Goal: Navigation & Orientation: Find specific page/section

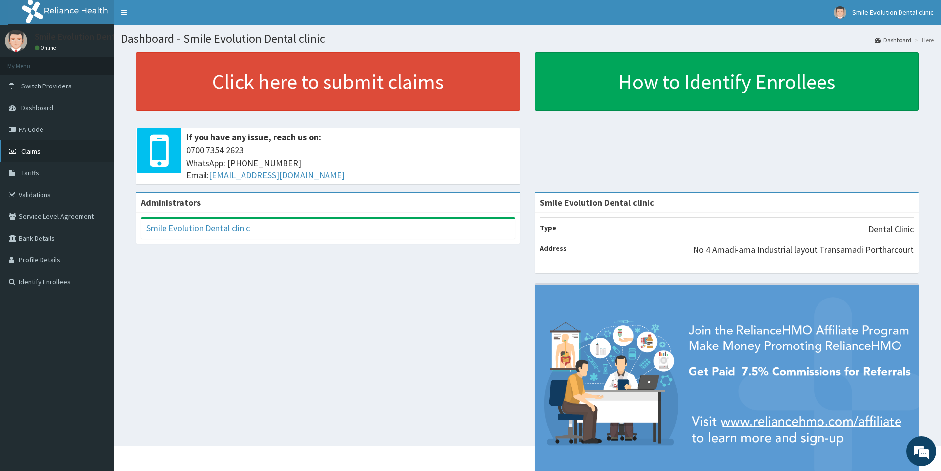
scroll to position [42, 0]
click at [33, 132] on link "PA Code" at bounding box center [57, 130] width 114 height 22
